Goal: Navigation & Orientation: Find specific page/section

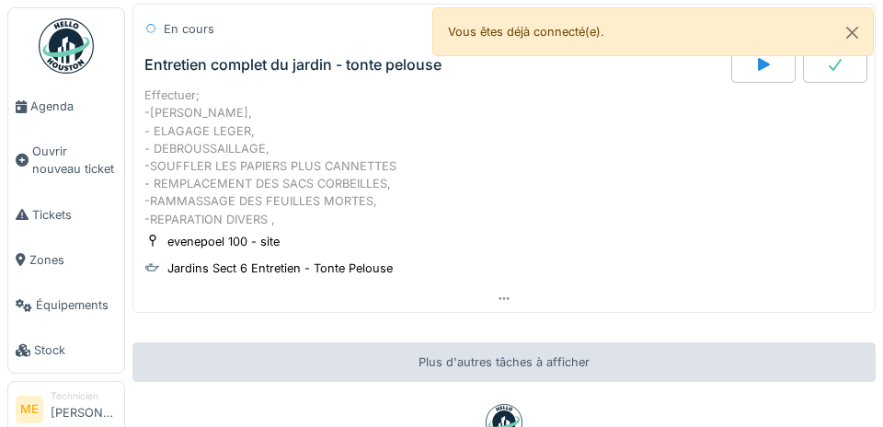
scroll to position [139, 0]
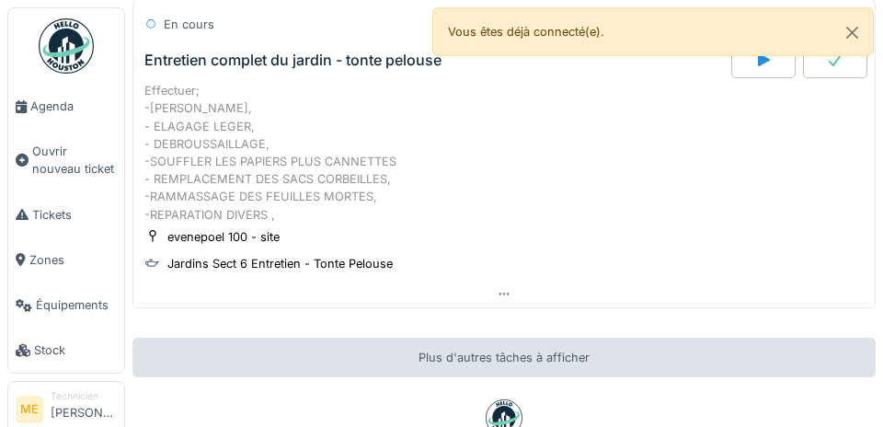
click at [503, 296] on icon at bounding box center [503, 294] width 15 height 12
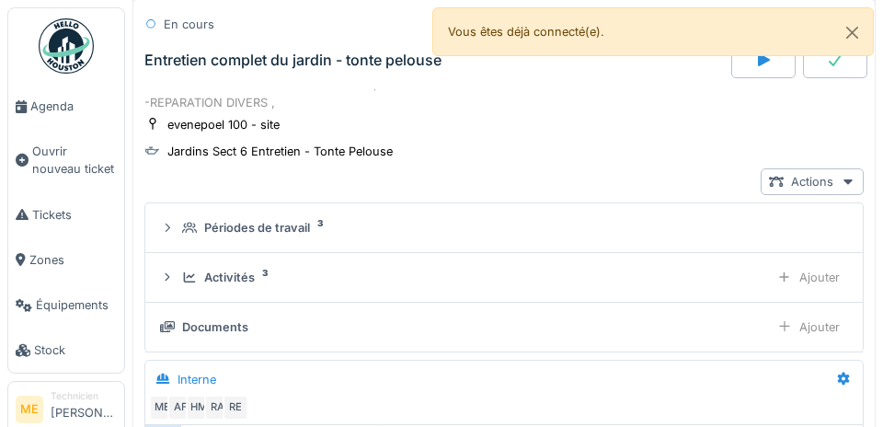
scroll to position [268, 0]
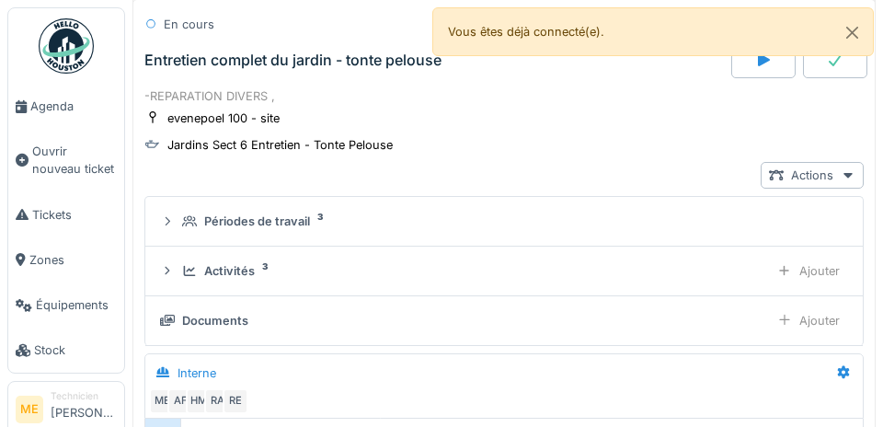
click at [350, 264] on div "Activités 3" at bounding box center [471, 270] width 579 height 17
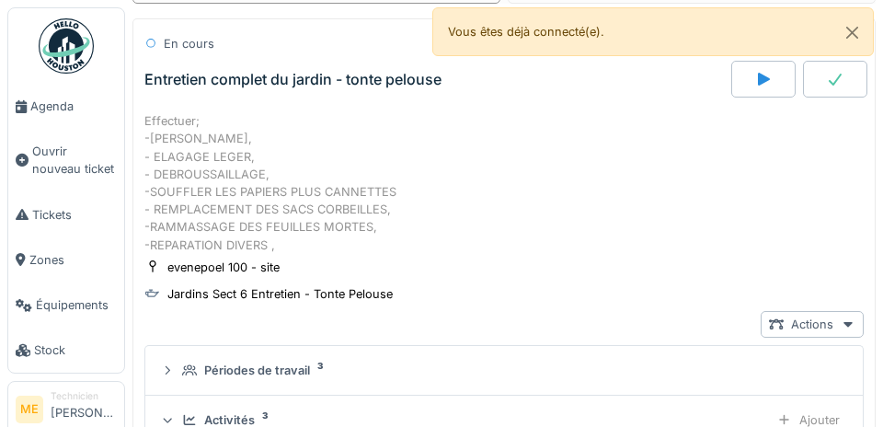
scroll to position [0, 0]
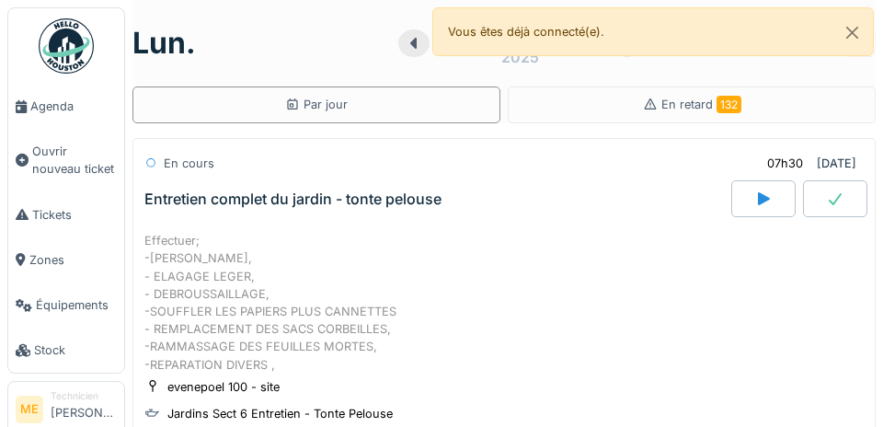
click at [42, 109] on span "Agenda" at bounding box center [73, 105] width 86 height 17
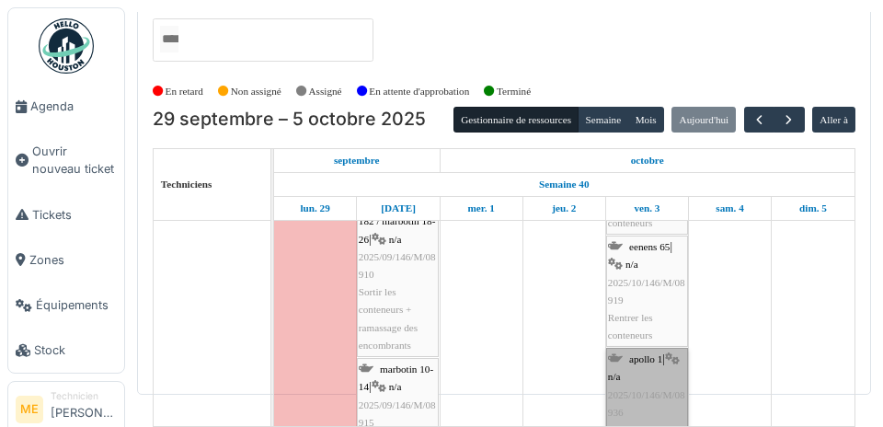
click at [650, 347] on link "apollo 1 | n/a 2025/10/146/M/08936 Rentrer les conteneurs" at bounding box center [647, 402] width 82 height 111
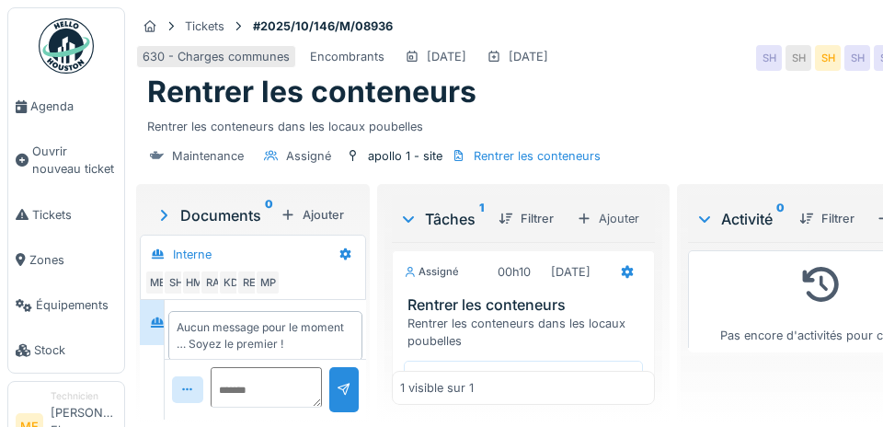
click at [52, 106] on span "Agenda" at bounding box center [73, 105] width 86 height 17
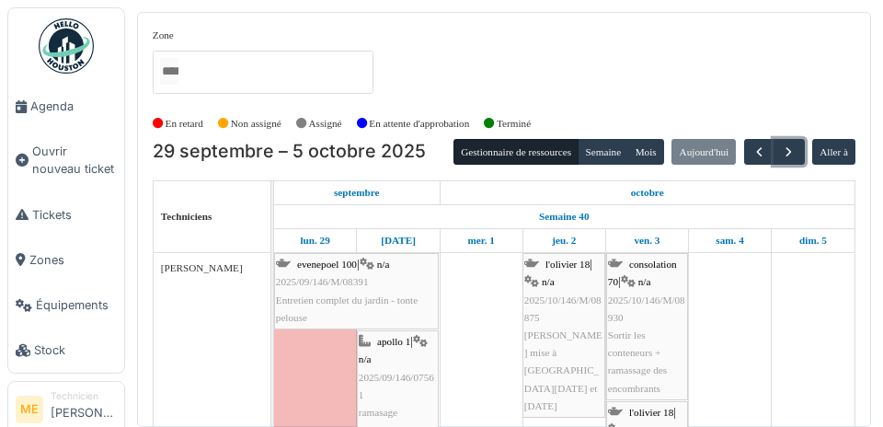
click at [788, 148] on span "button" at bounding box center [788, 152] width 16 height 16
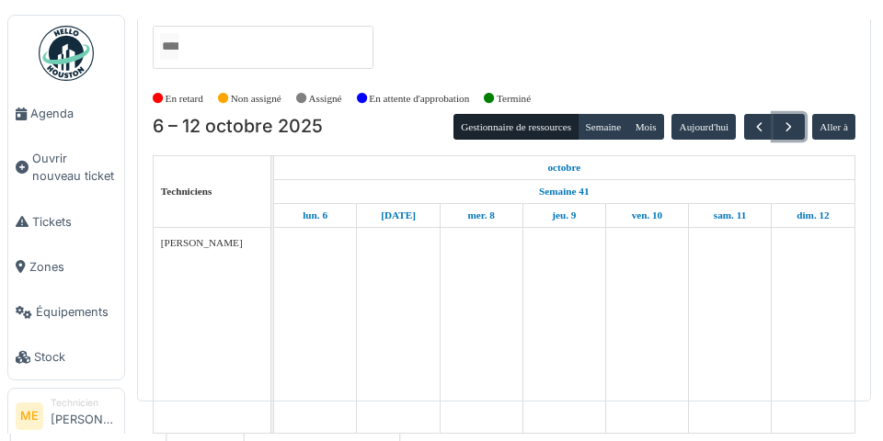
scroll to position [108, 0]
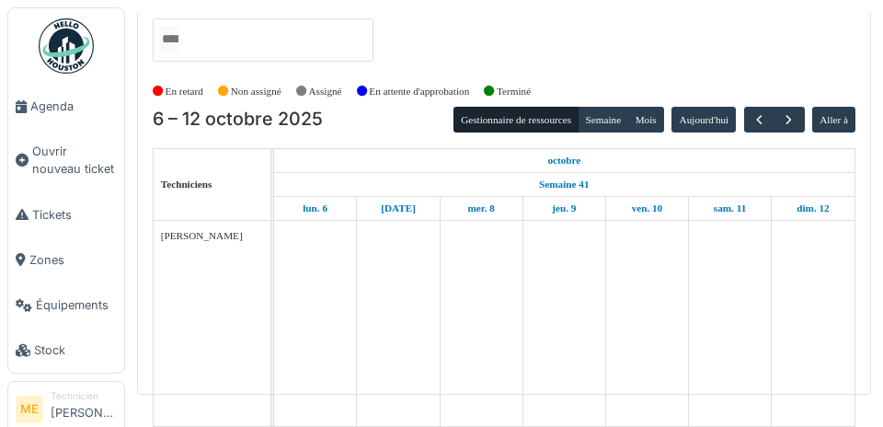
click at [622, 233] on td at bounding box center [646, 323] width 83 height 204
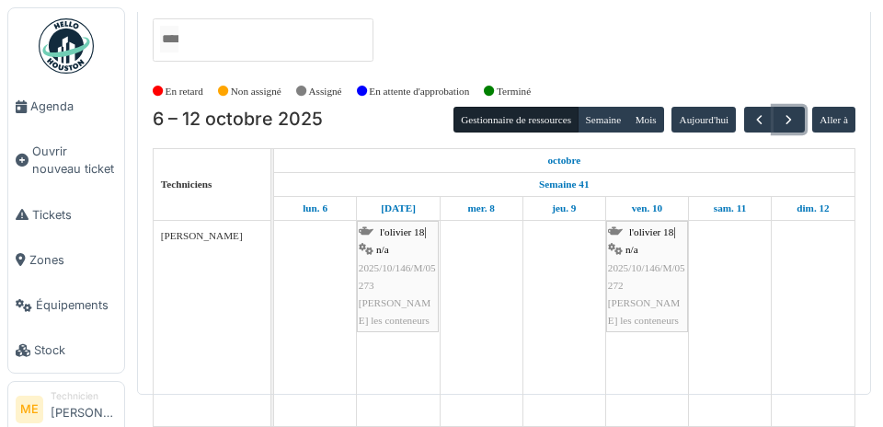
click at [790, 107] on button "button" at bounding box center [788, 120] width 30 height 27
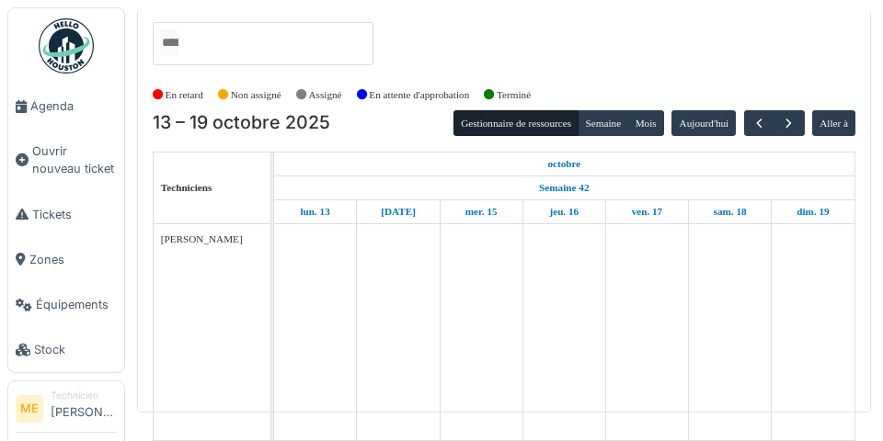
scroll to position [95, 0]
